Goal: Task Accomplishment & Management: Complete application form

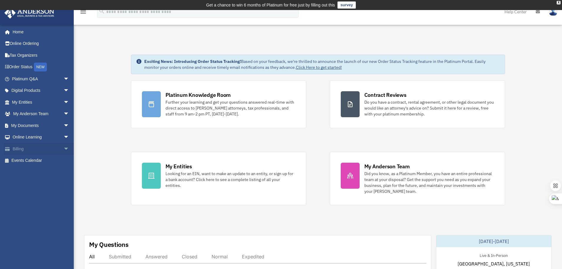
click at [54, 152] on link "Billing arrow_drop_down" at bounding box center [41, 149] width 74 height 12
click at [54, 126] on link "My Documents arrow_drop_down" at bounding box center [41, 126] width 74 height 12
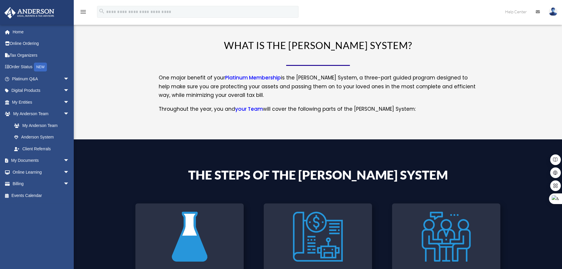
scroll to position [91, 0]
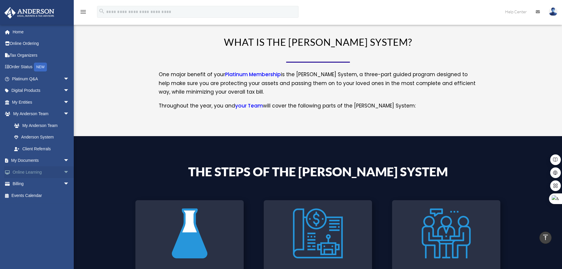
click at [46, 174] on link "Online Learning arrow_drop_down" at bounding box center [41, 172] width 74 height 12
click at [63, 164] on span "arrow_drop_down" at bounding box center [69, 161] width 12 height 12
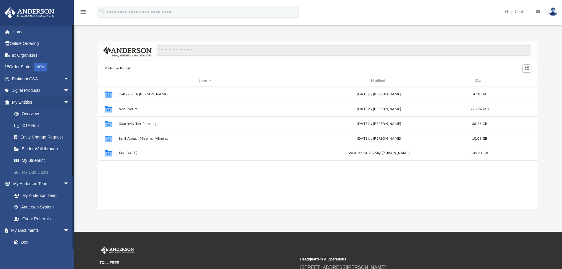
scroll to position [130, 435]
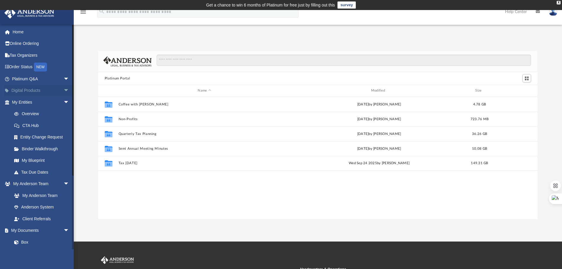
click at [65, 89] on span "arrow_drop_down" at bounding box center [69, 91] width 12 height 12
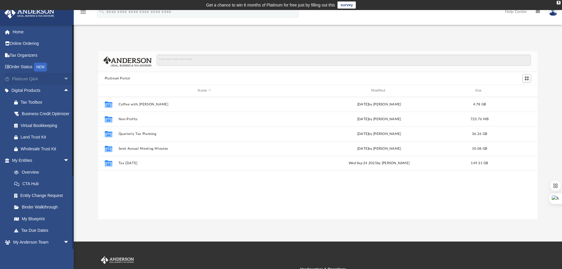
click at [63, 81] on span "arrow_drop_down" at bounding box center [69, 79] width 12 height 12
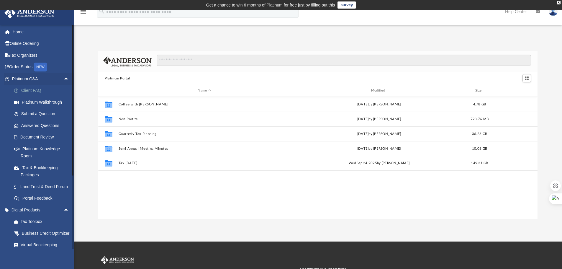
click at [41, 90] on link "Client FAQ" at bounding box center [43, 91] width 70 height 12
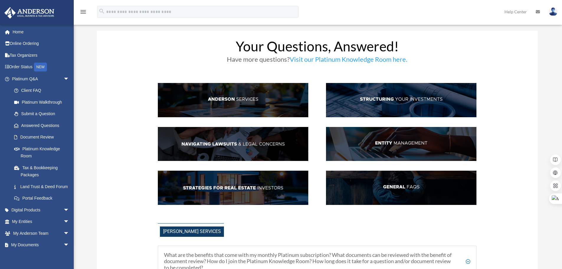
scroll to position [30, 0]
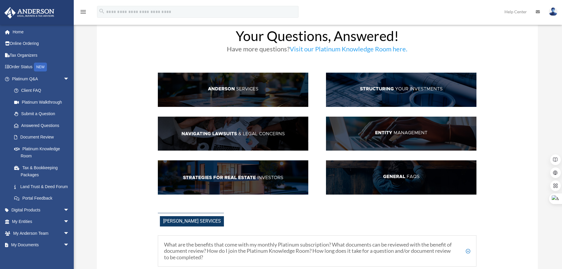
click at [357, 135] on img at bounding box center [401, 134] width 151 height 34
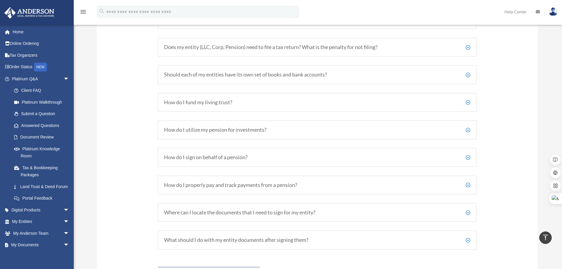
scroll to position [180, 0]
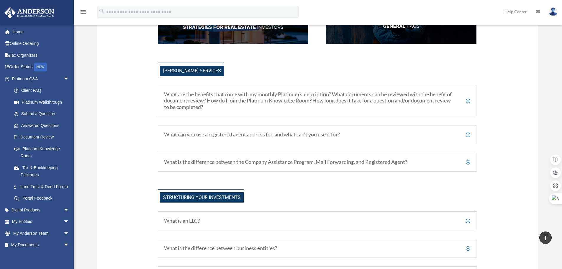
click at [198, 135] on h5 "What can you use a registered agent address for, and what can’t you use it for?" at bounding box center [317, 134] width 306 height 6
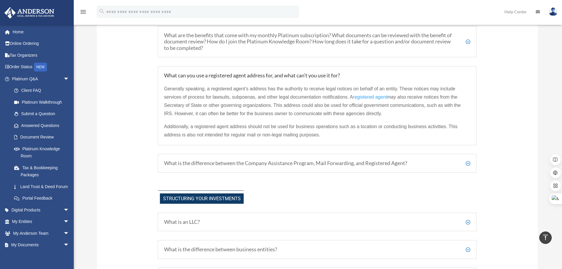
scroll to position [268, 0]
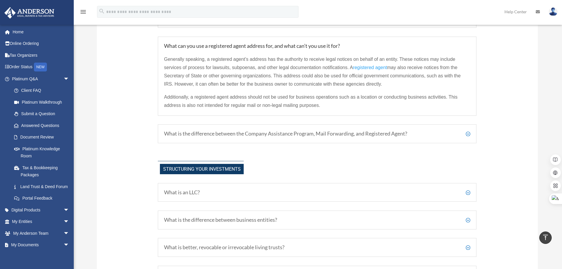
click at [330, 136] on h5 "What is the difference between the Company Assistance Program, Mail Forwarding,…" at bounding box center [317, 133] width 306 height 6
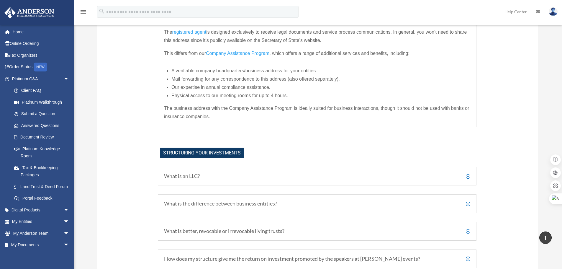
scroll to position [327, 0]
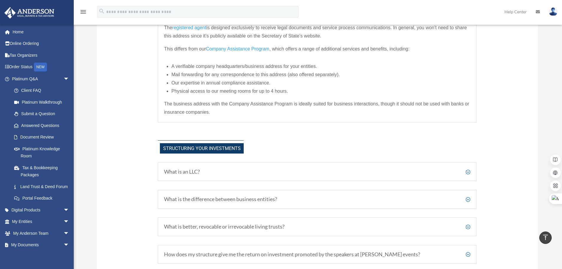
click at [249, 171] on h5 "What is an LLC?" at bounding box center [317, 172] width 306 height 6
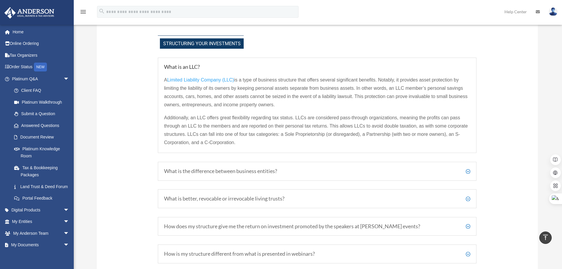
scroll to position [445, 0]
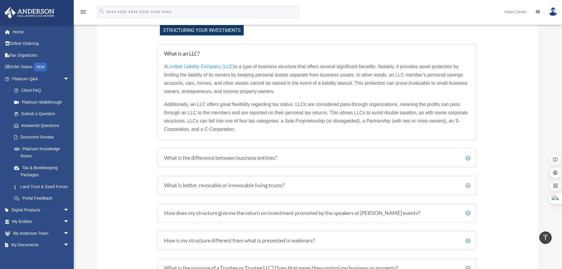
click at [255, 159] on h5 "What is the difference between business entities?" at bounding box center [317, 158] width 306 height 6
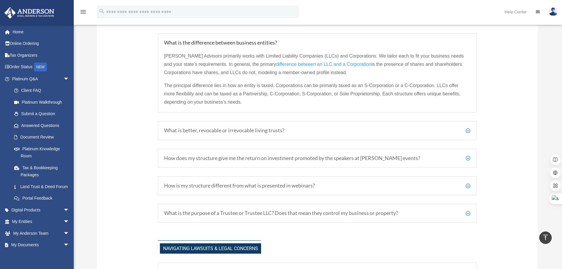
scroll to position [622, 0]
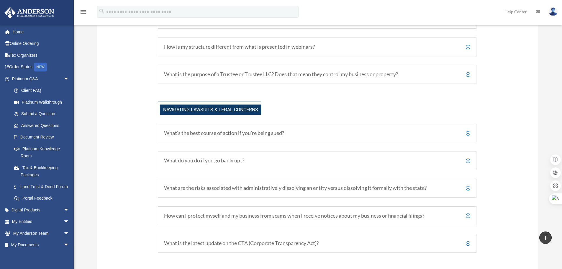
click at [256, 135] on h5 "What’s the best course of action if you’re being sued?" at bounding box center [317, 133] width 306 height 6
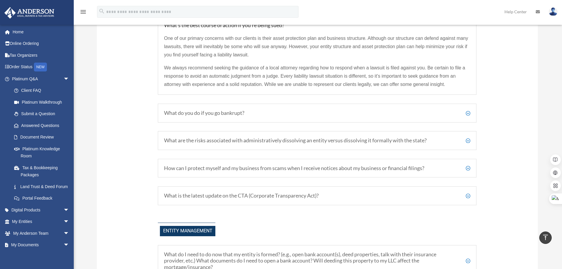
scroll to position [741, 0]
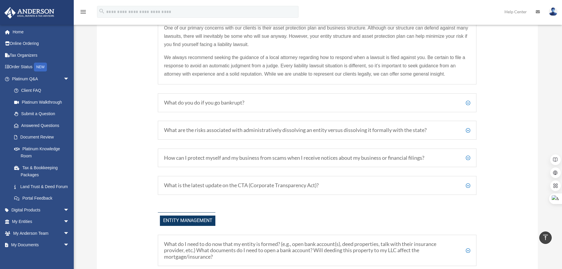
click at [292, 99] on div "What do you do if you go bankrupt? That depends on the type of bankruptcy and t…" at bounding box center [317, 102] width 319 height 19
click at [277, 103] on h5 "What do you do if you go bankrupt?" at bounding box center [317, 102] width 306 height 6
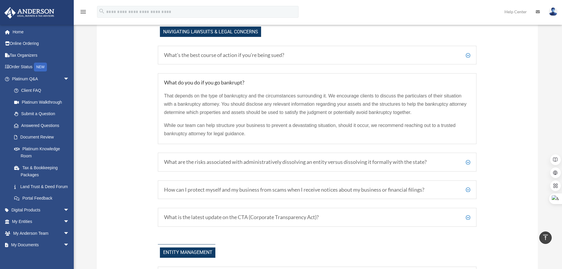
scroll to position [711, 0]
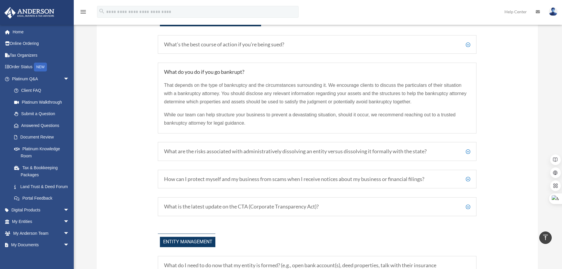
click at [258, 154] on h5 "What are the risks associated with administratively dissolving an entity versus…" at bounding box center [317, 151] width 306 height 6
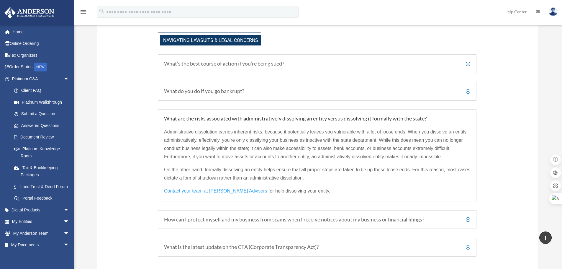
scroll to position [681, 0]
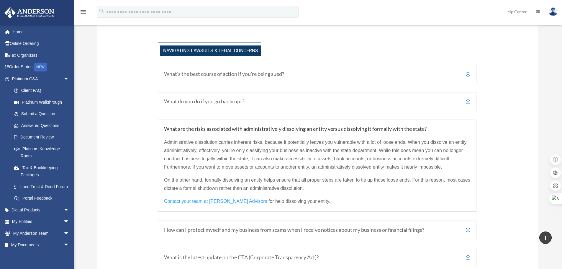
click at [313, 102] on h5 "What do you do if you go bankrupt?" at bounding box center [317, 101] width 306 height 6
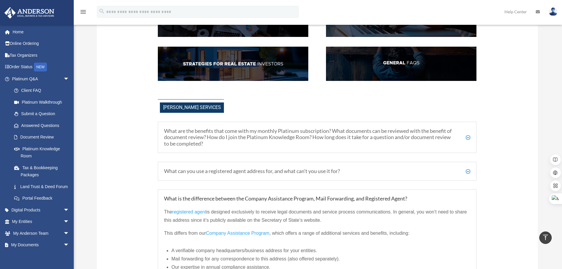
scroll to position [177, 0]
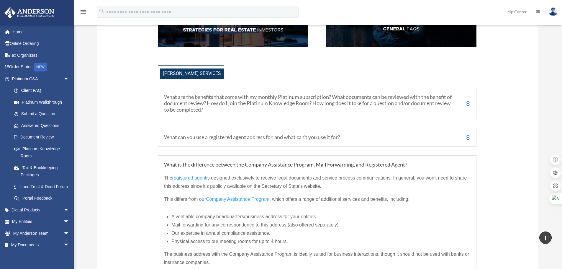
click at [341, 138] on h5 "What can you use a registered agent address for, and what can’t you use it for?" at bounding box center [317, 137] width 306 height 6
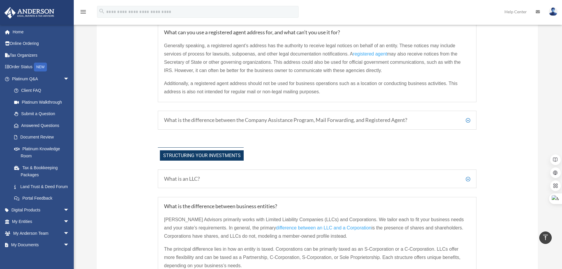
scroll to position [295, 0]
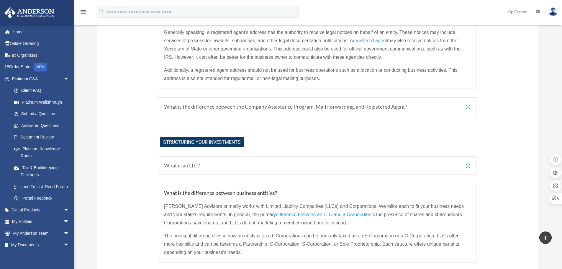
click at [359, 104] on h5 "What is the difference between the Company Assistance Program, Mail Forwarding,…" at bounding box center [317, 107] width 306 height 6
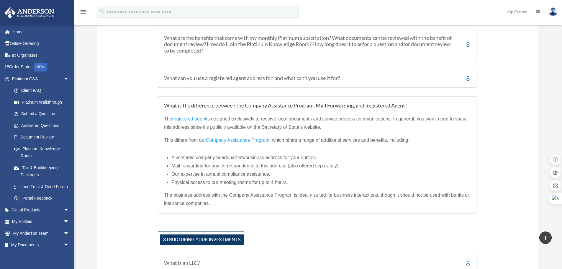
scroll to position [207, 0]
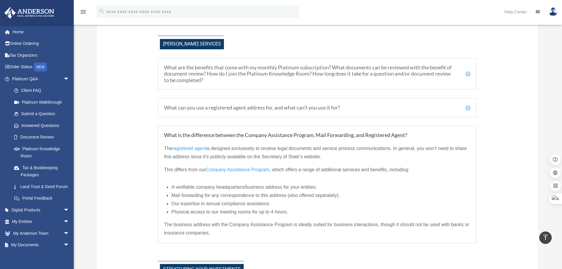
click at [63, 216] on span "arrow_drop_down" at bounding box center [69, 210] width 12 height 12
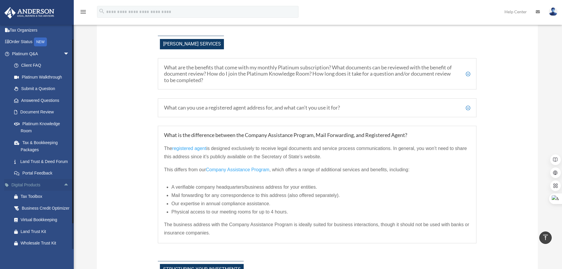
scroll to position [59, 0]
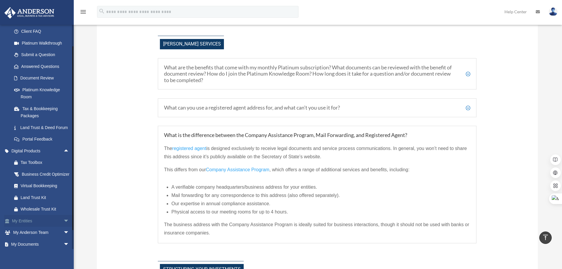
click at [63, 227] on span "arrow_drop_down" at bounding box center [69, 221] width 12 height 12
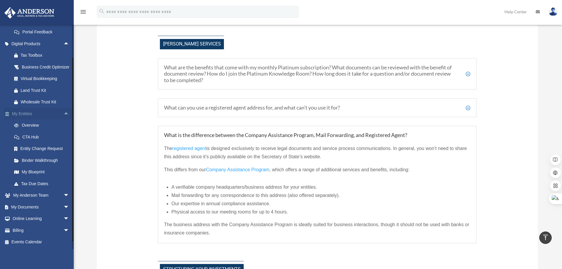
scroll to position [177, 0]
click at [63, 202] on span "arrow_drop_down" at bounding box center [69, 195] width 12 height 12
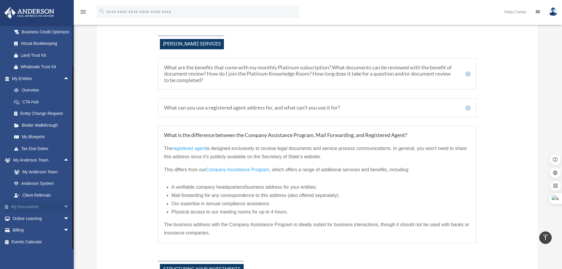
click at [63, 202] on span "arrow_drop_down" at bounding box center [69, 207] width 12 height 12
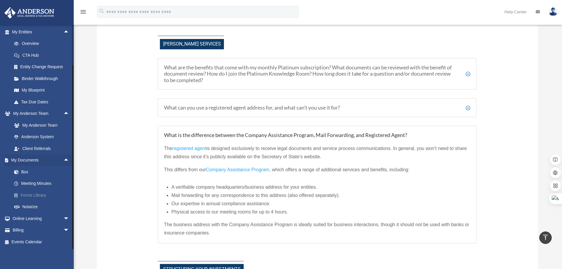
scroll to position [262, 0]
click at [63, 216] on span "arrow_drop_down" at bounding box center [69, 219] width 12 height 12
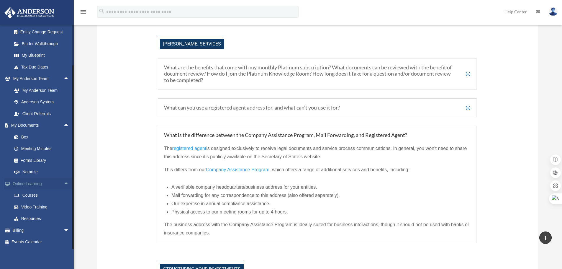
scroll to position [297, 0]
click at [63, 231] on span "arrow_drop_down" at bounding box center [69, 230] width 12 height 12
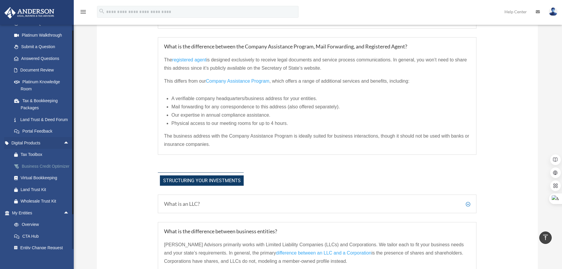
scroll to position [0, 0]
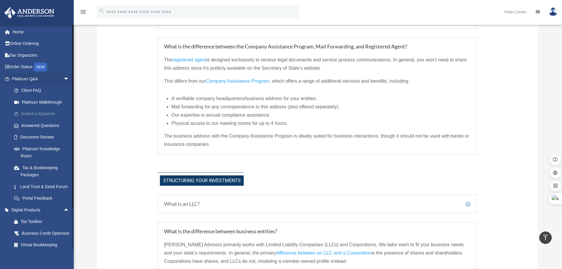
click at [50, 113] on link "Submit a Question" at bounding box center [43, 114] width 70 height 12
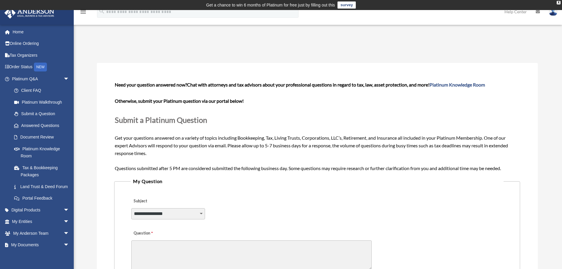
scroll to position [118, 0]
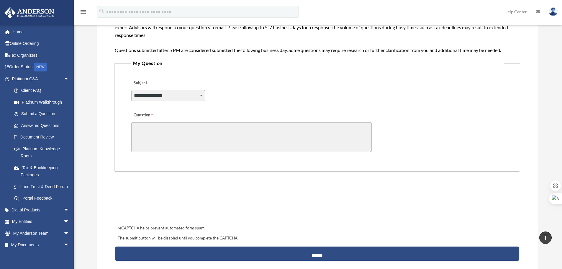
click at [192, 94] on select "**********" at bounding box center [168, 95] width 74 height 11
click at [203, 73] on fieldset "**********" at bounding box center [317, 115] width 406 height 112
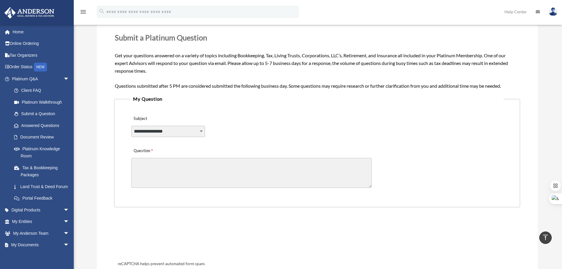
scroll to position [30, 0]
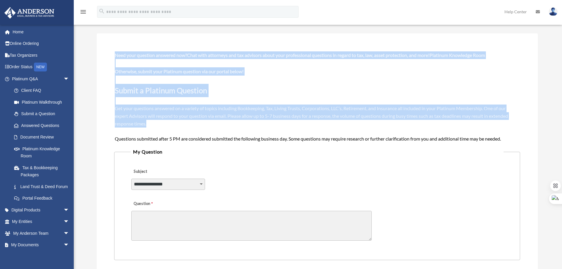
drag, startPoint x: 166, startPoint y: 126, endPoint x: 104, endPoint y: 56, distance: 93.7
click at [104, 56] on div "**********" at bounding box center [317, 201] width 441 height 337
click at [311, 46] on div "**********" at bounding box center [317, 201] width 441 height 337
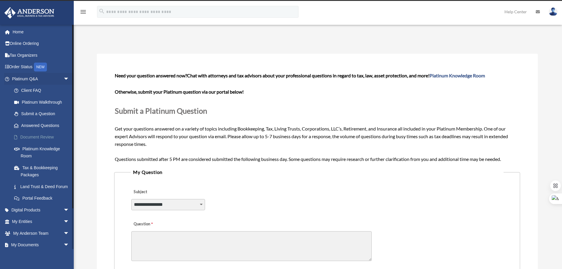
scroll to position [0, 0]
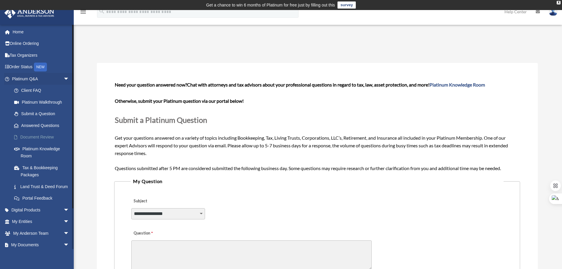
click at [32, 133] on link "Document Review" at bounding box center [43, 137] width 70 height 12
click at [41, 137] on link "Document Review" at bounding box center [43, 137] width 70 height 12
click at [44, 140] on link "Document Review" at bounding box center [43, 137] width 70 height 12
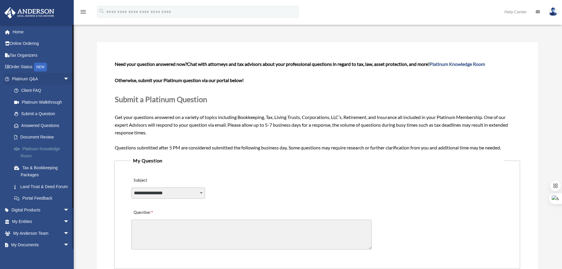
scroll to position [30, 0]
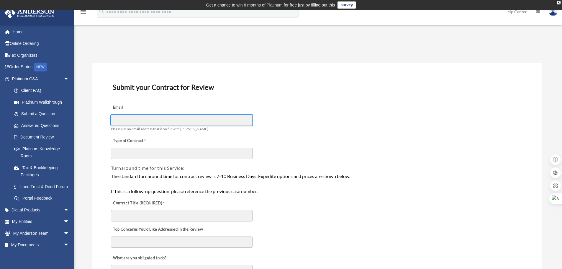
click at [202, 123] on input "Email" at bounding box center [182, 120] width 142 height 11
type input "**********"
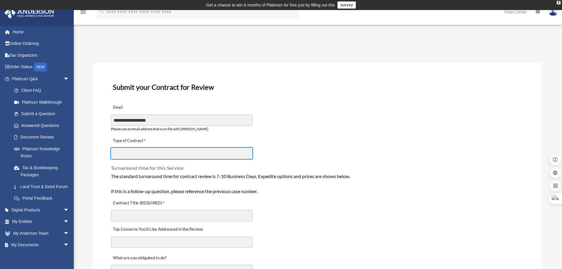
click at [158, 156] on input "Type of Contract" at bounding box center [182, 153] width 142 height 11
click at [175, 152] on input "Type of Contract" at bounding box center [182, 153] width 142 height 11
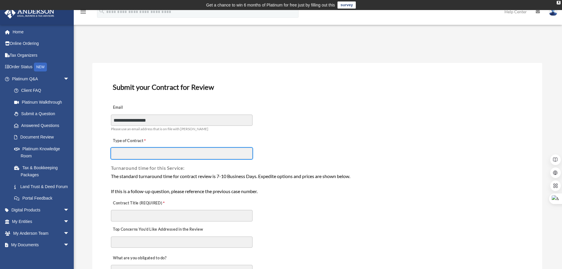
click at [175, 152] on input "Type of Contract" at bounding box center [182, 153] width 142 height 11
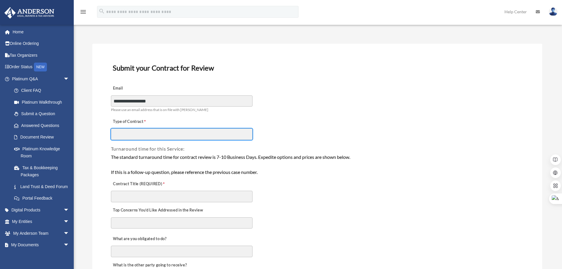
scroll to position [30, 0]
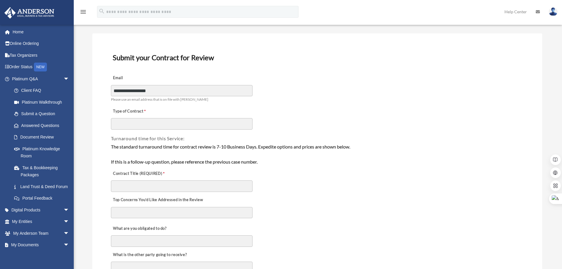
click at [444, 118] on div "Type of Contract" at bounding box center [317, 117] width 414 height 26
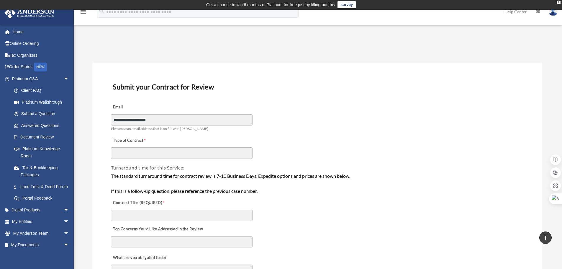
scroll to position [0, 0]
